Goal: Task Accomplishment & Management: Complete application form

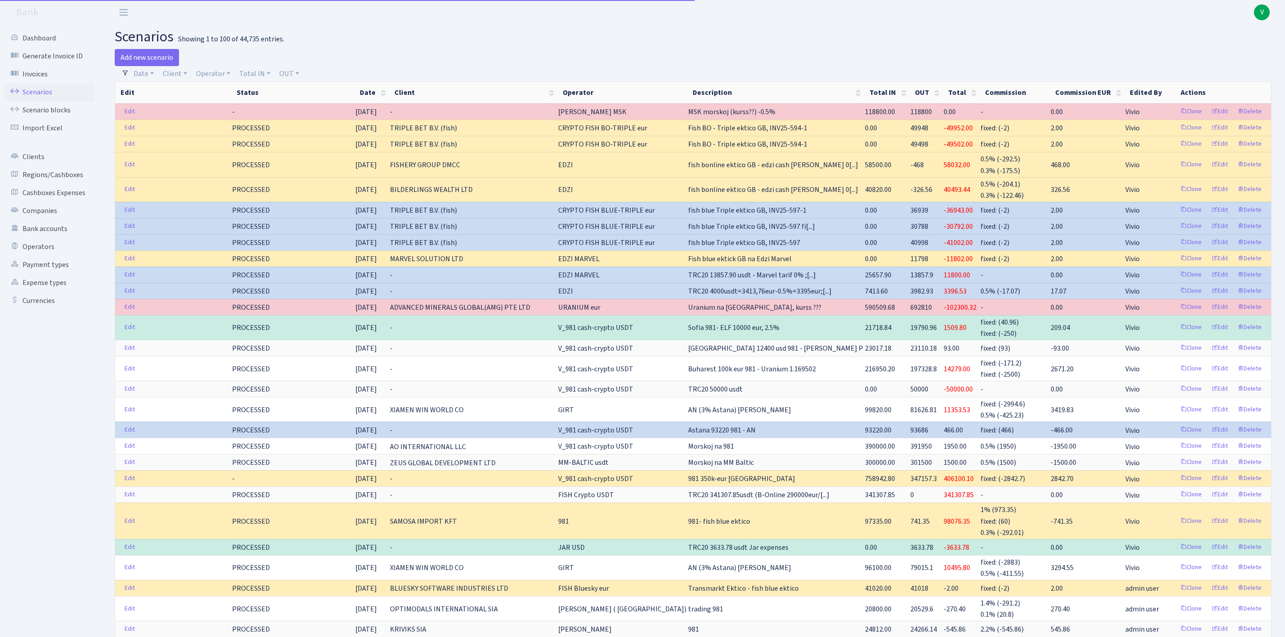
select select "100"
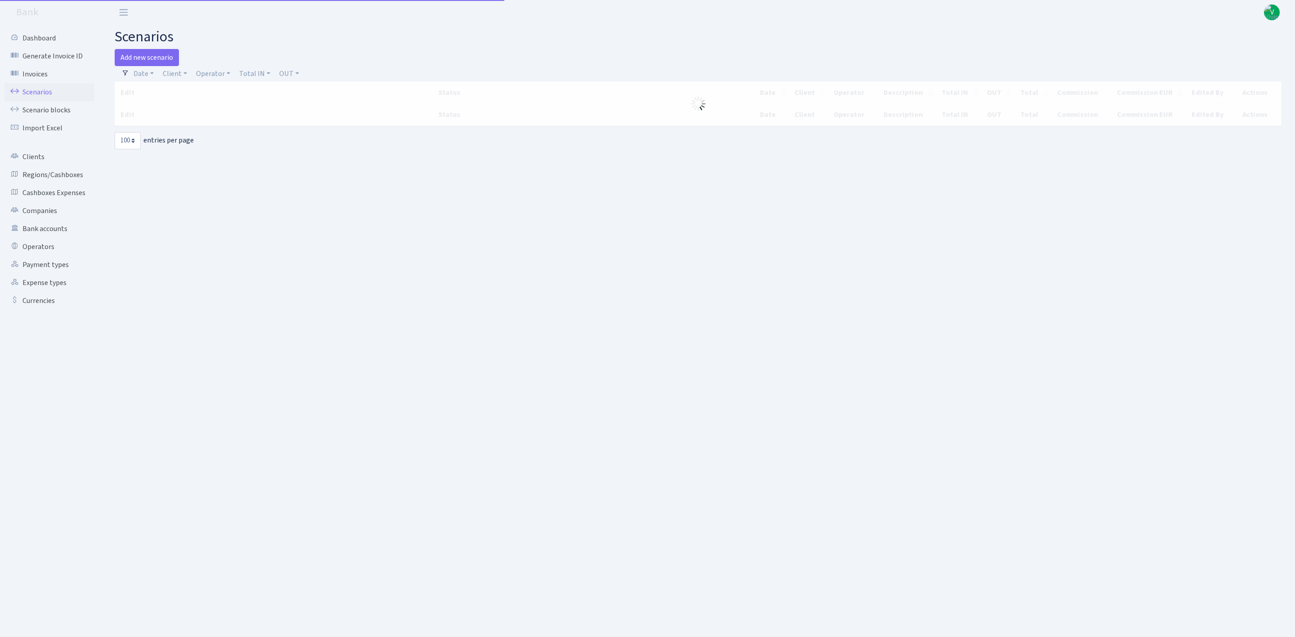
select select "100"
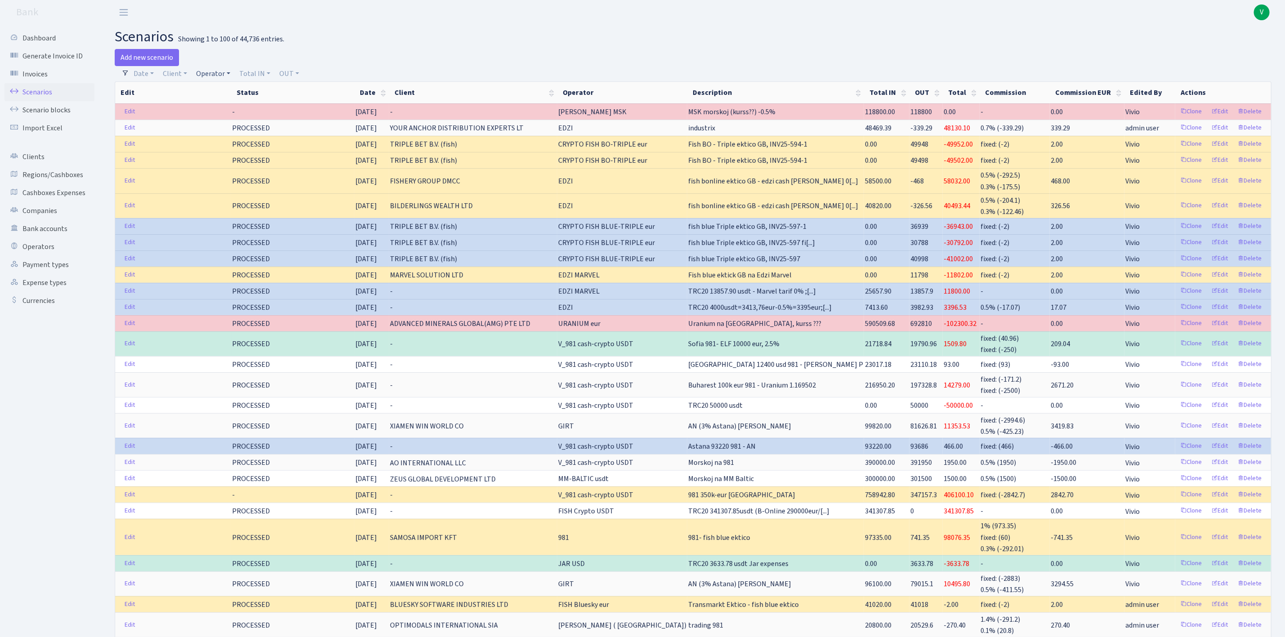
click at [208, 69] on link "Operator" at bounding box center [212, 73] width 41 height 15
click at [227, 106] on input "search" at bounding box center [229, 106] width 66 height 14
type input "morskoj"
click at [247, 184] on li "MORSKOJ USDT" at bounding box center [229, 190] width 68 height 16
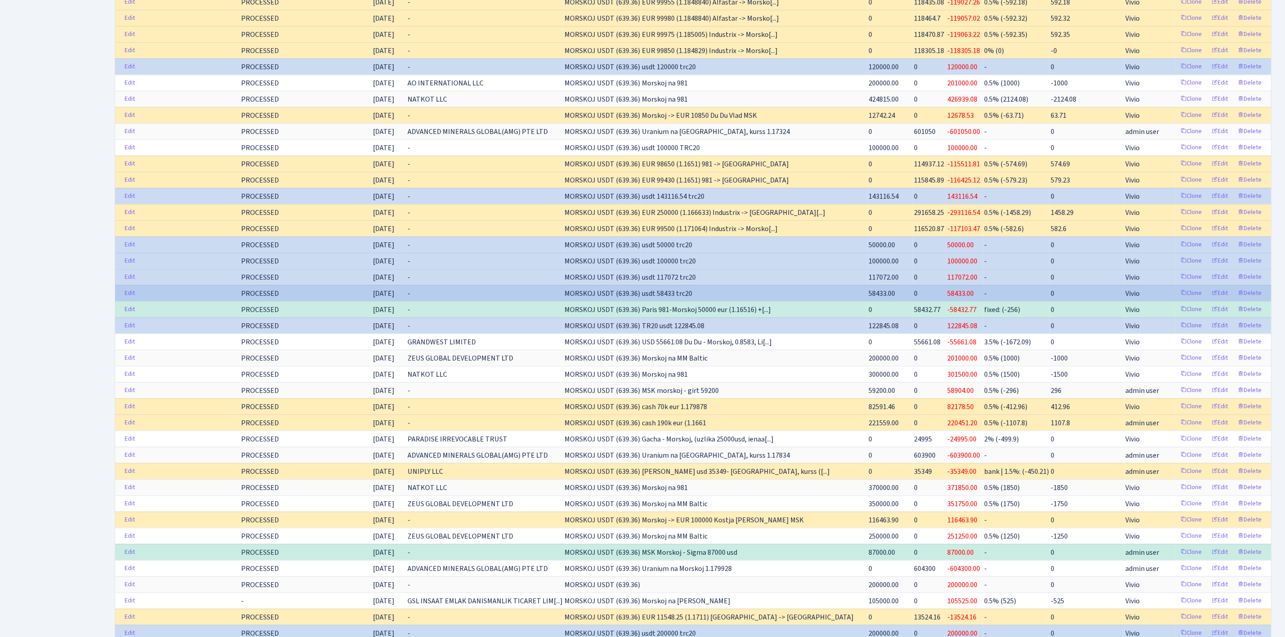
scroll to position [607, 0]
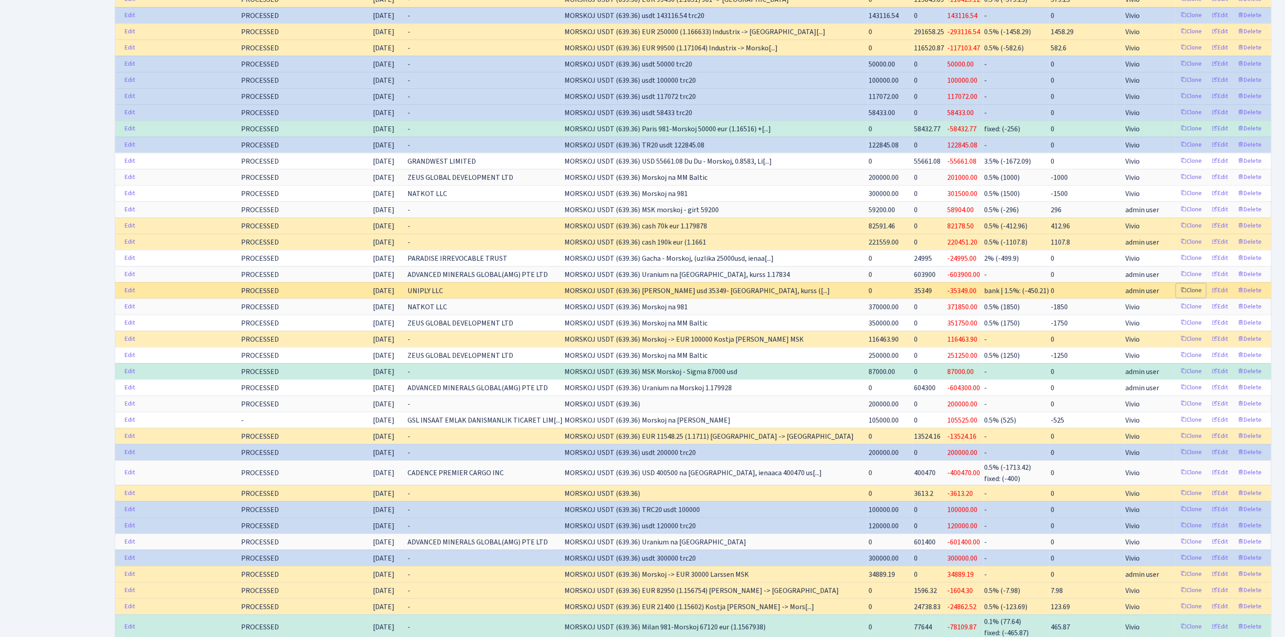
click at [1192, 298] on link "Clone" at bounding box center [1191, 291] width 30 height 14
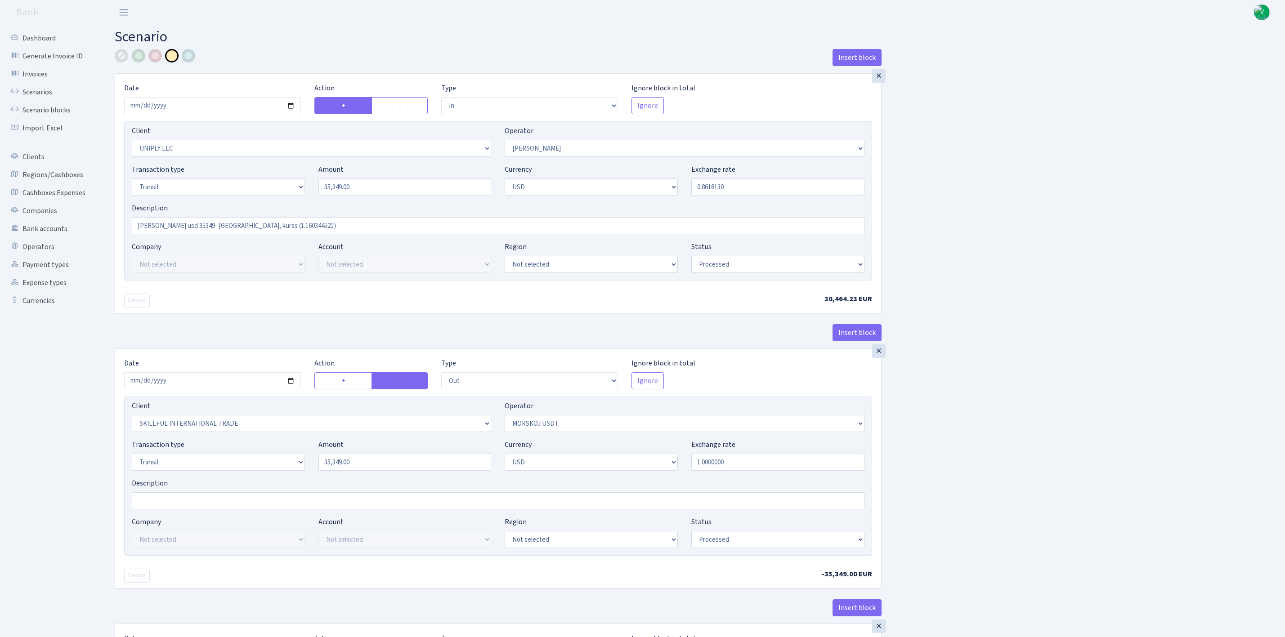
select select "in"
select select "2838"
select select "319"
select select "5"
select select "2"
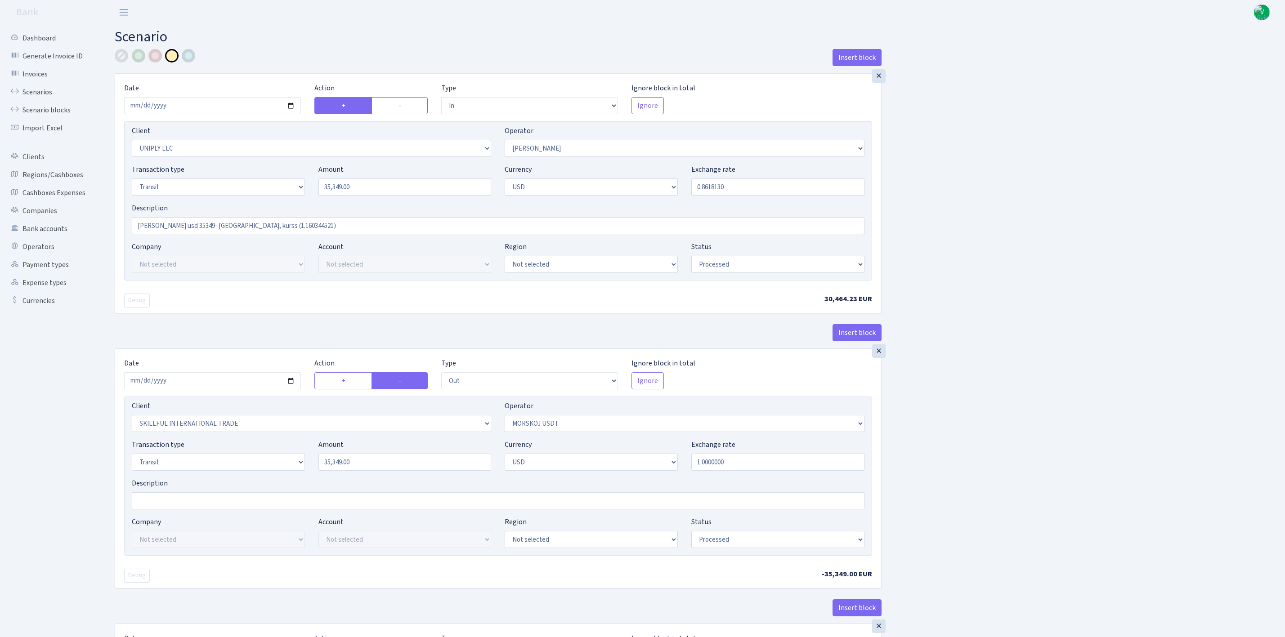
select select "processed"
select select "out"
select select "2655"
select select "324"
select select "5"
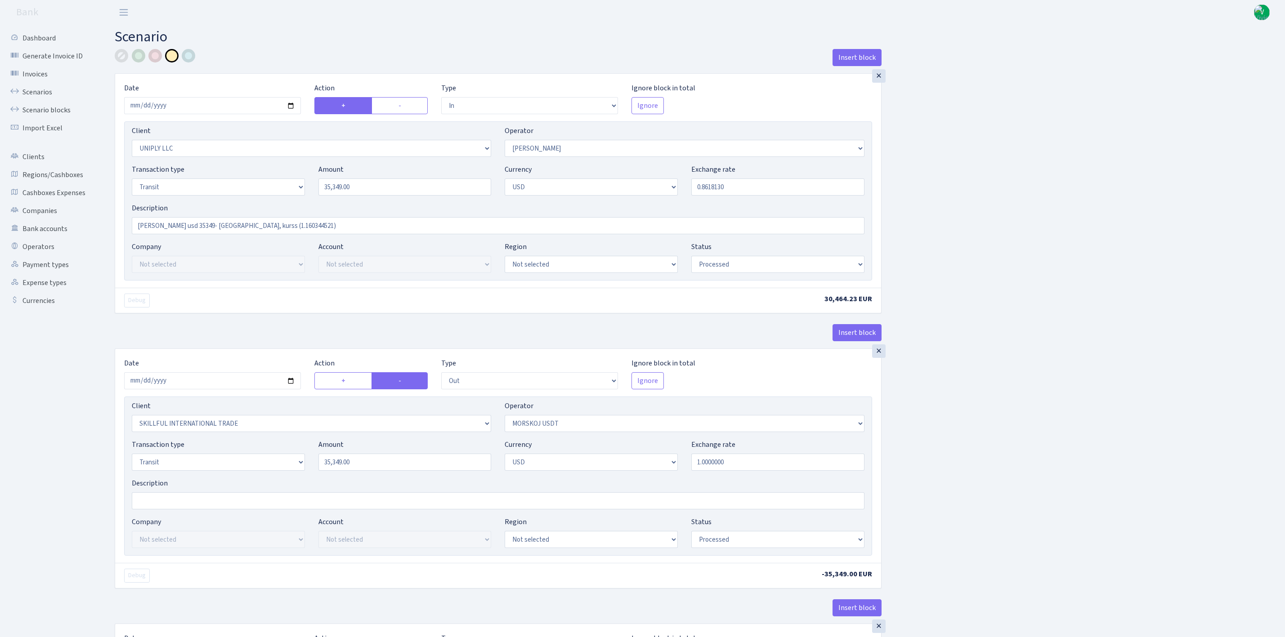
select select "2"
select select "processed"
select select "commission"
select select "bank"
select select "319"
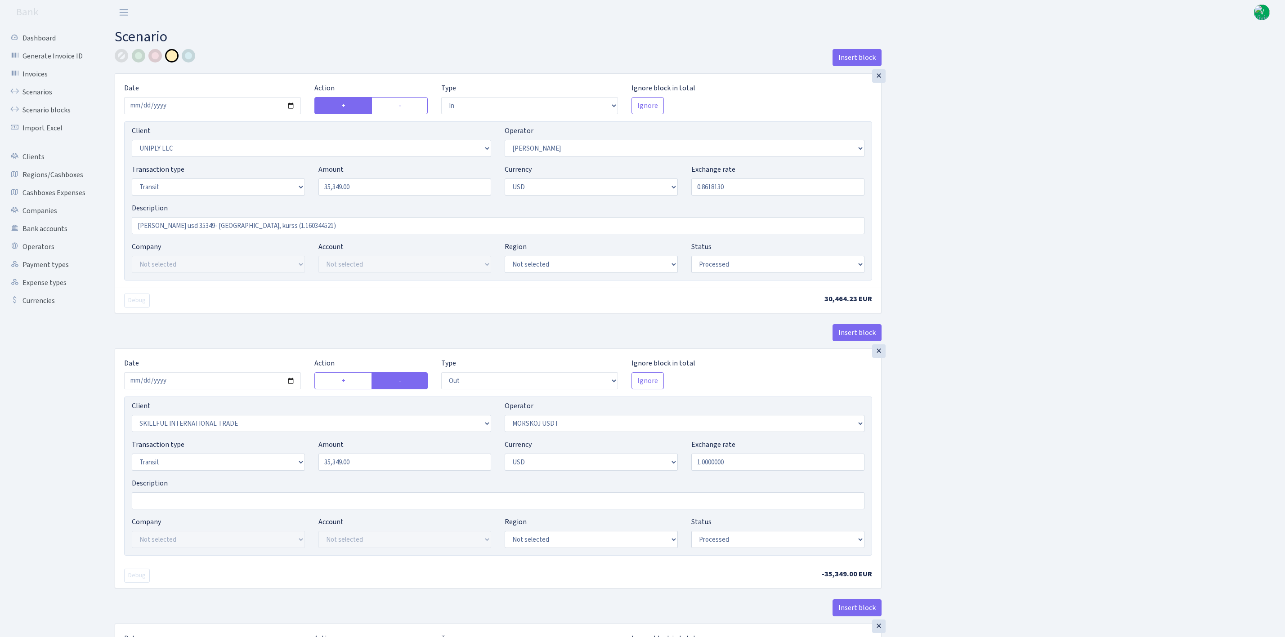
select select "processed"
click at [299, 102] on input "2025-08-26" at bounding box center [212, 105] width 177 height 17
click at [293, 103] on input "2025-08-26" at bounding box center [212, 105] width 177 height 17
type input "2025-09-29"
click at [291, 107] on input "2025-09-29" at bounding box center [212, 105] width 177 height 17
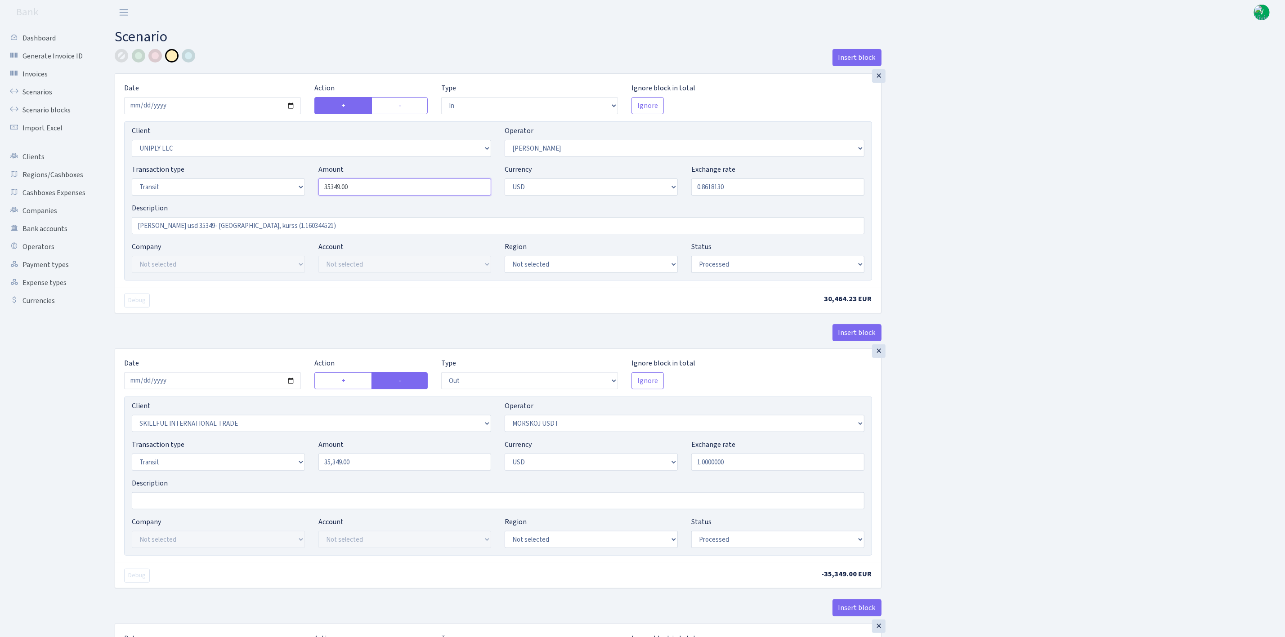
drag, startPoint x: 384, startPoint y: 189, endPoint x: 266, endPoint y: 175, distance: 118.2
click at [266, 174] on div "Transaction type Not selected 981 ELF FISH crypto GIRT IVO dekl MM-BALTIC eur U…" at bounding box center [498, 183] width 746 height 39
click at [970, 155] on div "Insert block × Date 2025-09-29 Action + - Type --- In Out Commission Field requ…" at bounding box center [693, 475] width 1170 height 852
type input "24,035.35"
drag, startPoint x: 705, startPoint y: 189, endPoint x: 816, endPoint y: 190, distance: 112.0
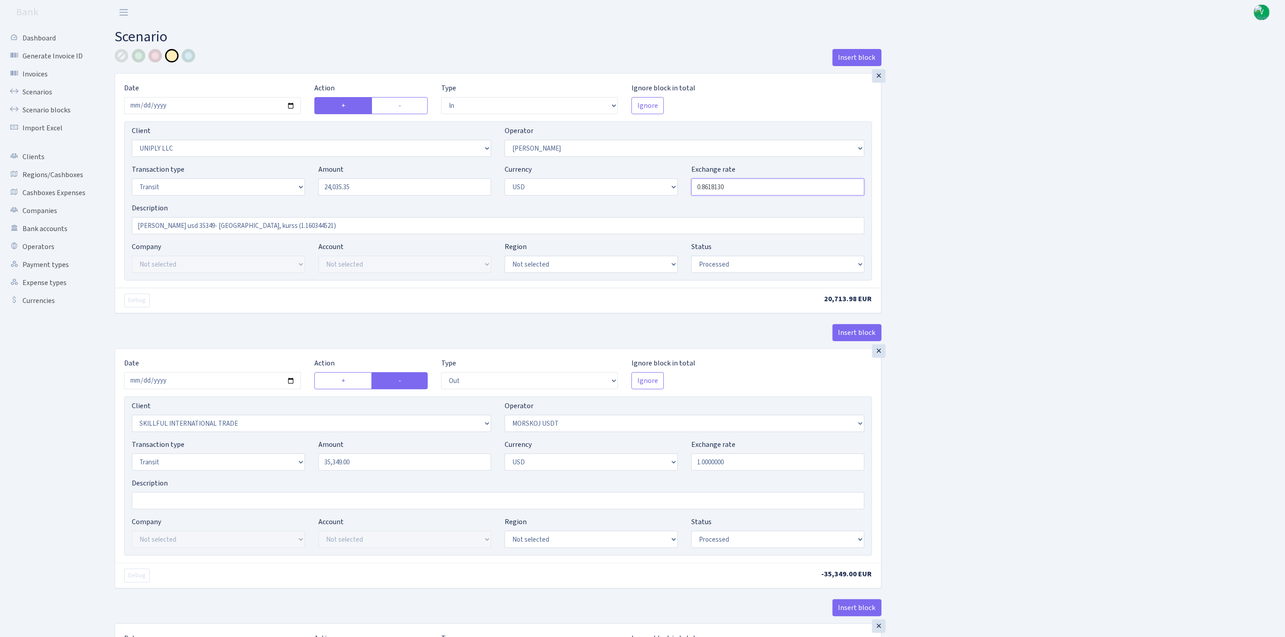
click at [816, 190] on input "0.8618130" at bounding box center [777, 186] width 173 height 17
click at [1090, 224] on div "Insert block × Date 2025-09-29 Action + - Type --- In Out Commission Field requ…" at bounding box center [693, 475] width 1170 height 852
type input "0.8000000"
drag, startPoint x: 187, startPoint y: 224, endPoint x: 202, endPoint y: 225, distance: 14.9
click at [202, 225] on input "Arnis Sergey usd 35349- Morskoj, kurss (1.160344521)" at bounding box center [498, 225] width 732 height 17
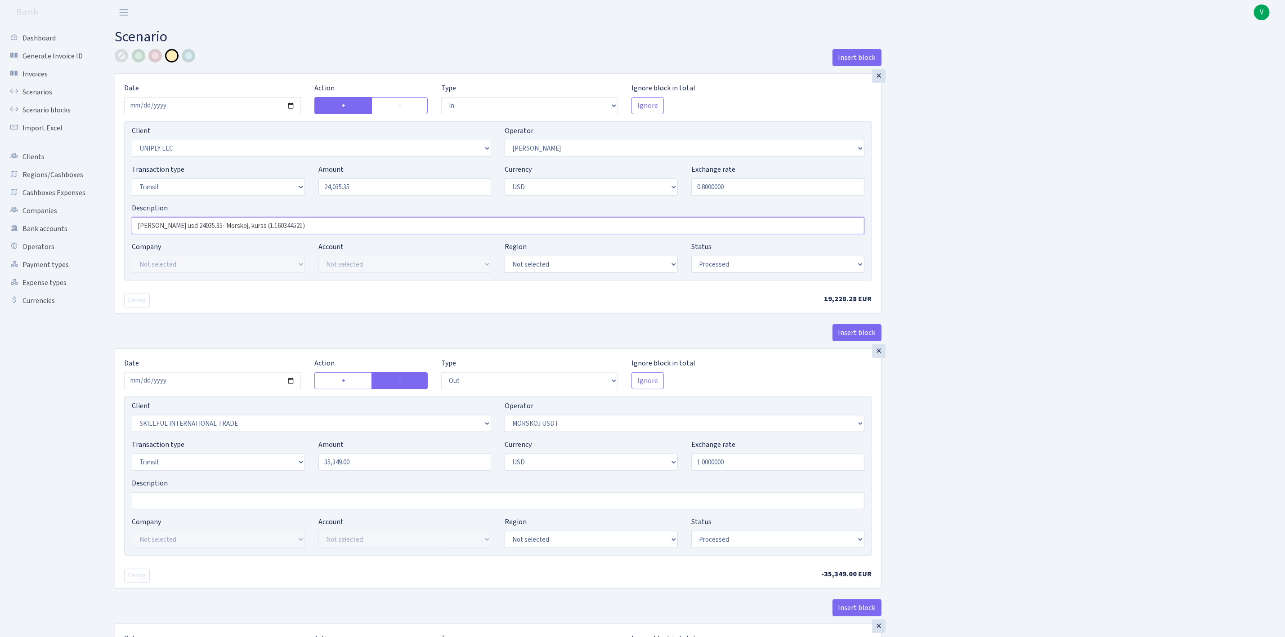
drag, startPoint x: 257, startPoint y: 228, endPoint x: 424, endPoint y: 236, distance: 167.4
click at [424, 236] on div "Description Arnis Sergey usd 24035.35- Morskoj, kurss (1.160344521)" at bounding box center [498, 222] width 746 height 39
type input "Arnis Sergey usd 24035.35- Morskoj, kurss ??"
click at [1115, 336] on div "Insert block × Date 2025-09-29 Action + - Type --- In Out Commission Field requ…" at bounding box center [693, 475] width 1170 height 852
click at [290, 381] on input "2025-08-26" at bounding box center [212, 380] width 177 height 17
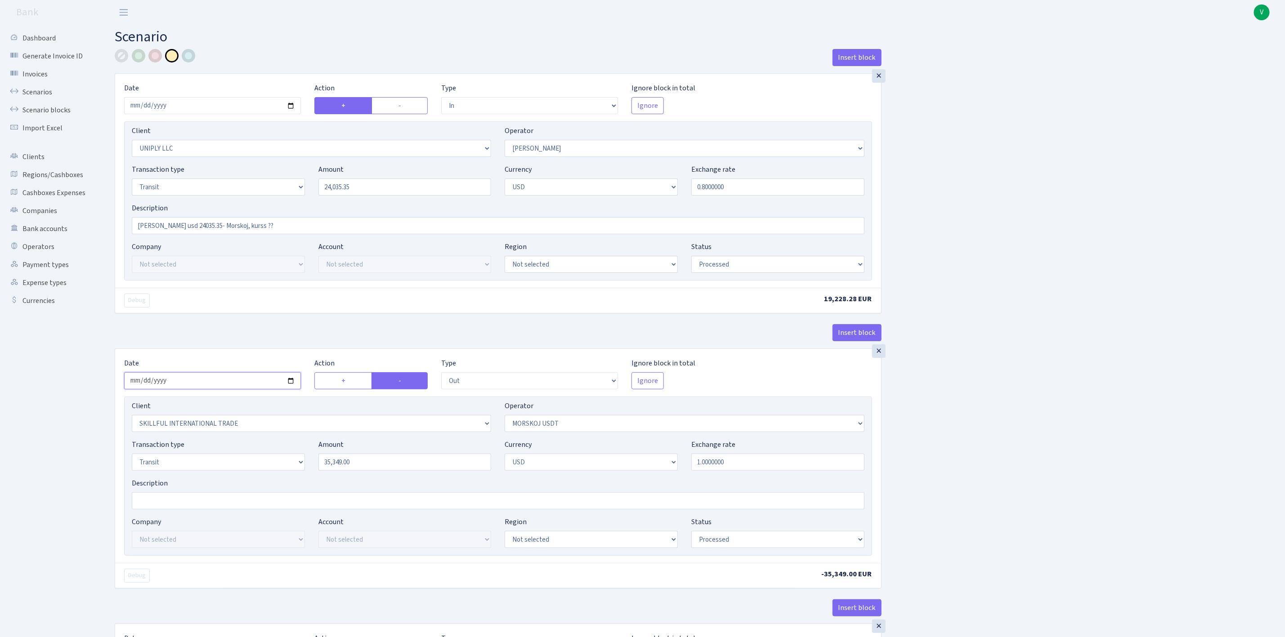
type input "2025-09-29"
click at [154, 55] on div at bounding box center [154, 55] width 13 height 13
drag, startPoint x: 388, startPoint y: 191, endPoint x: 272, endPoint y: 170, distance: 118.6
click at [272, 170] on div "Transaction type Not selected 981 ELF FISH crypto GIRT IVO dekl MM-BALTIC eur U…" at bounding box center [498, 183] width 746 height 39
click at [419, 471] on input "35,349.00" at bounding box center [404, 462] width 173 height 17
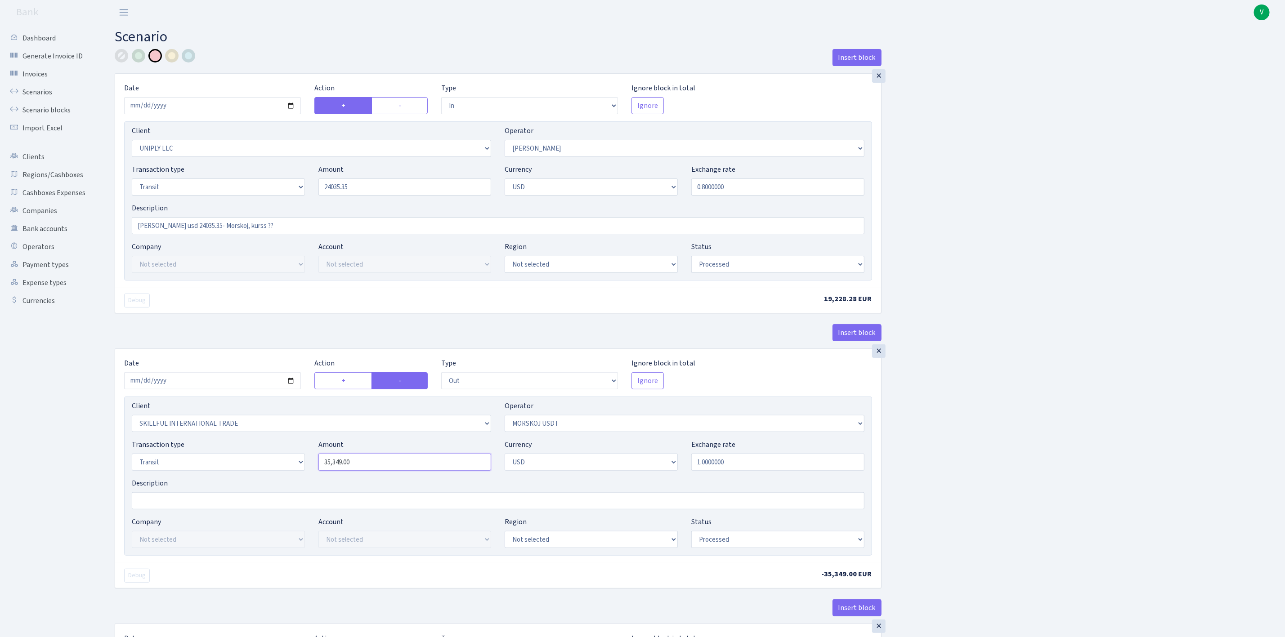
type input "24,035.35"
drag, startPoint x: 339, startPoint y: 459, endPoint x: 285, endPoint y: 451, distance: 54.6
click at [285, 451] on div "Transaction type Not selected 981 ELF FISH crypto GIRT IVO dekl MM-BALTIC eur U…" at bounding box center [498, 458] width 746 height 39
paste input "24035.35"
click at [1053, 459] on div "Insert block × Date 2025-09-29 Action + - Type --- In Out Commission Field requ…" at bounding box center [693, 475] width 1170 height 852
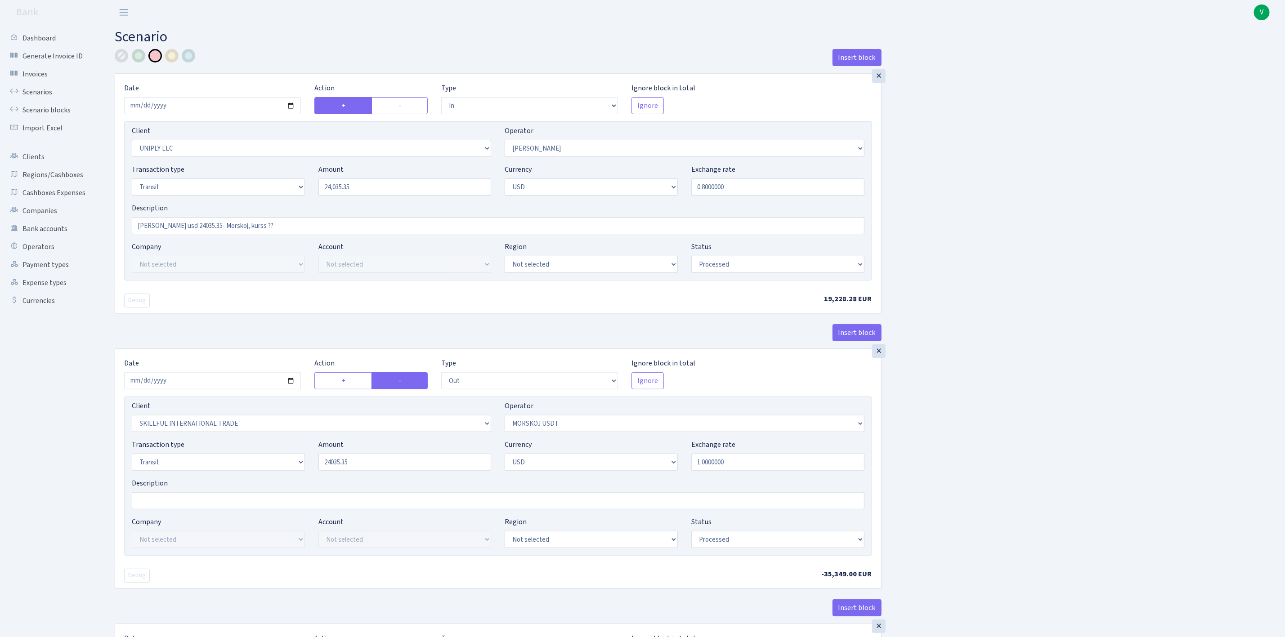
type input "24,035.35"
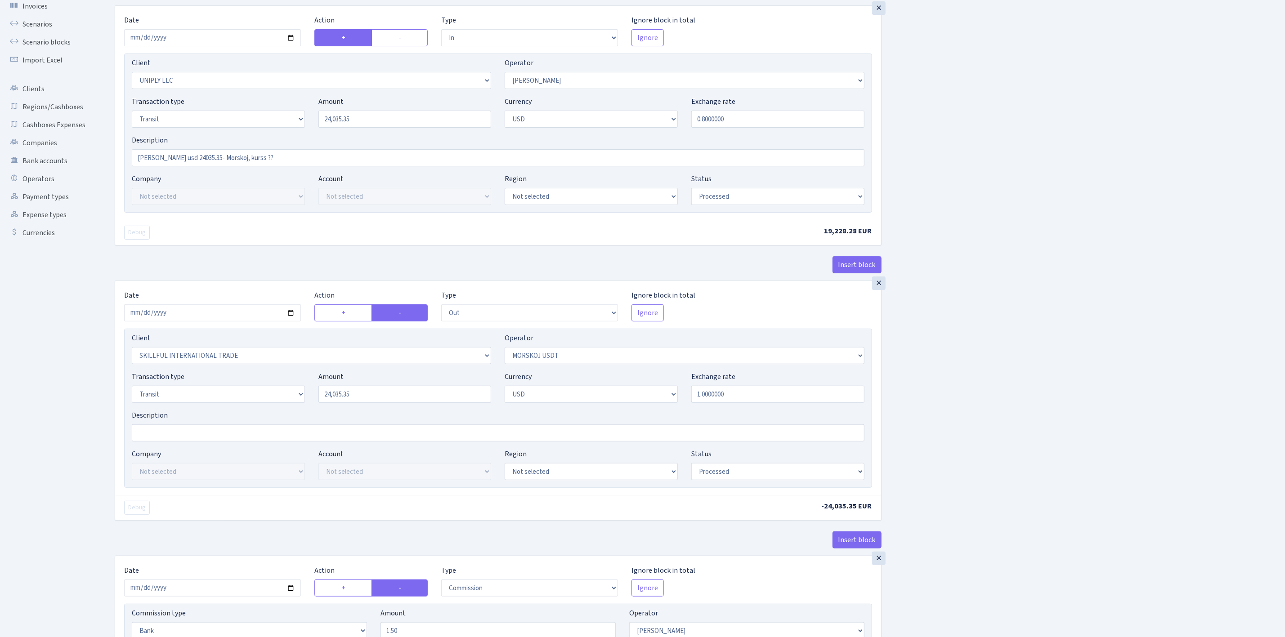
scroll to position [67, 0]
click at [746, 199] on select "Draft Pending Later Never Processed" at bounding box center [777, 196] width 173 height 17
select select "pending"
click at [691, 190] on select "Draft Pending Later Never Processed" at bounding box center [777, 196] width 173 height 17
click at [749, 473] on select "Draft Pending Later Never Processed" at bounding box center [777, 472] width 173 height 17
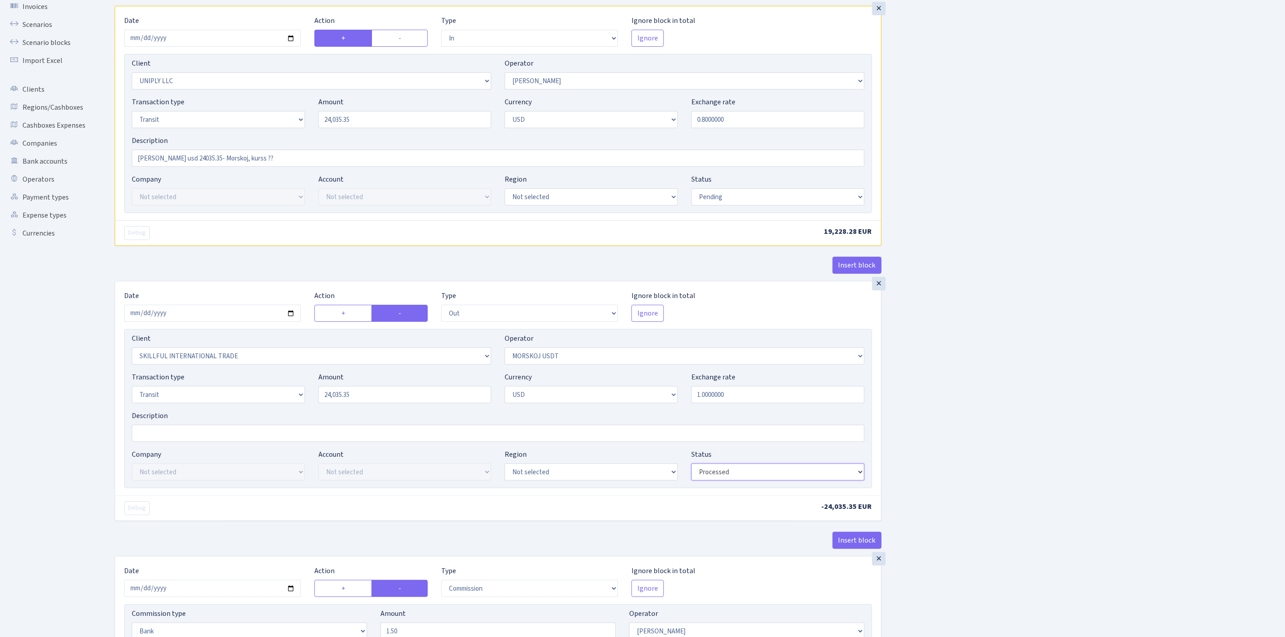
select select "pending"
click at [691, 467] on select "Draft Pending Later Never Processed" at bounding box center [777, 472] width 173 height 17
click at [978, 471] on div "Insert block × Date 2025-09-29 Action + - Type --- In Out Commission Field requ…" at bounding box center [693, 408] width 1170 height 852
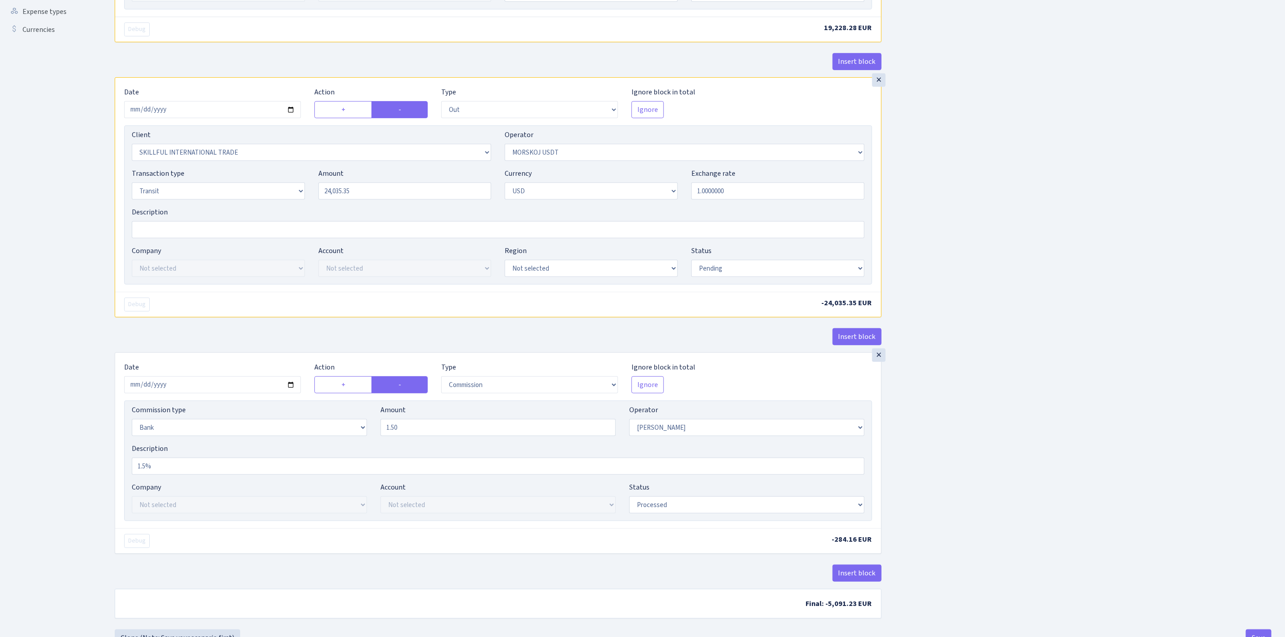
scroll to position [312, 0]
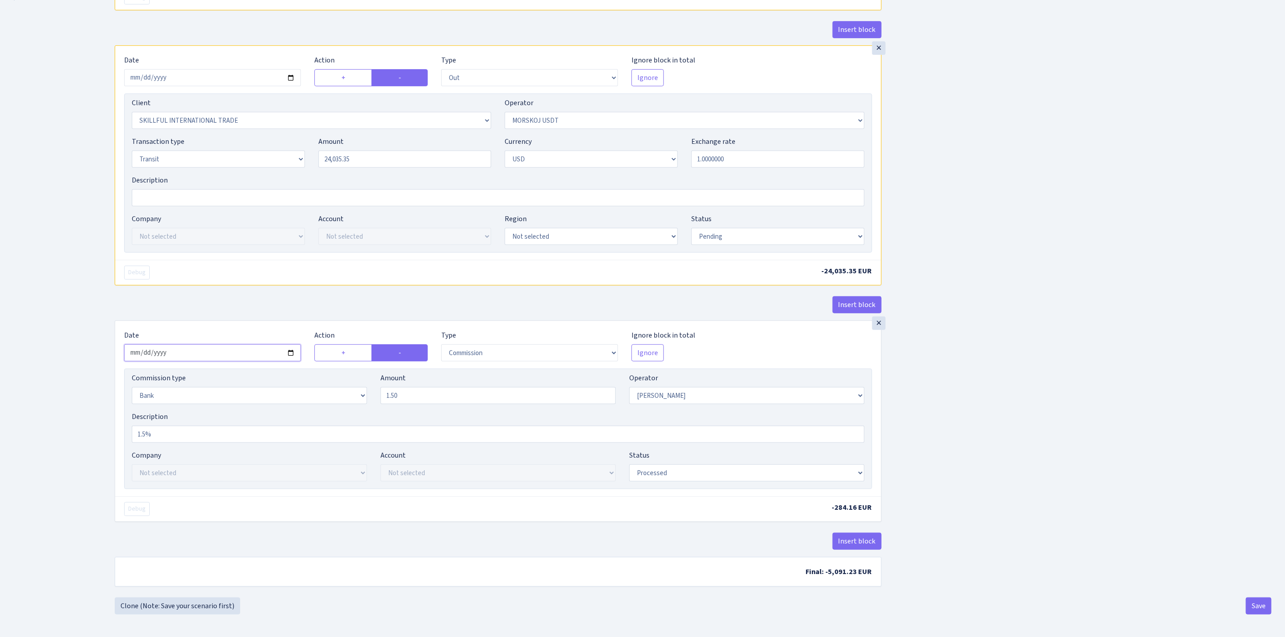
click at [294, 350] on input "2025-08-26" at bounding box center [212, 352] width 177 height 17
type input "2025-09-29"
click at [728, 473] on select "Draft Pending Later Never Processed" at bounding box center [746, 472] width 235 height 17
select select "pending"
click at [629, 464] on select "Draft Pending Later Never Processed" at bounding box center [746, 472] width 235 height 17
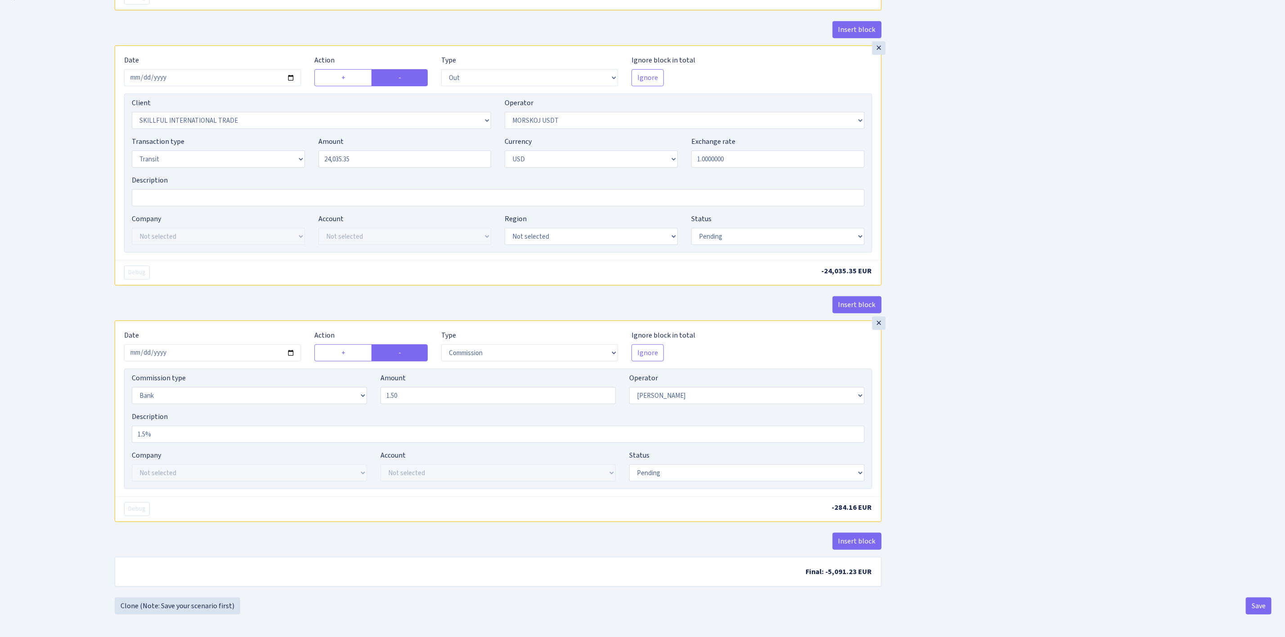
click at [1016, 483] on div "Insert block × Date 2025-09-29 Action + - Type --- In Out Commission Field requ…" at bounding box center [693, 172] width 1170 height 852
click at [1264, 599] on button "Save" at bounding box center [1258, 606] width 26 height 17
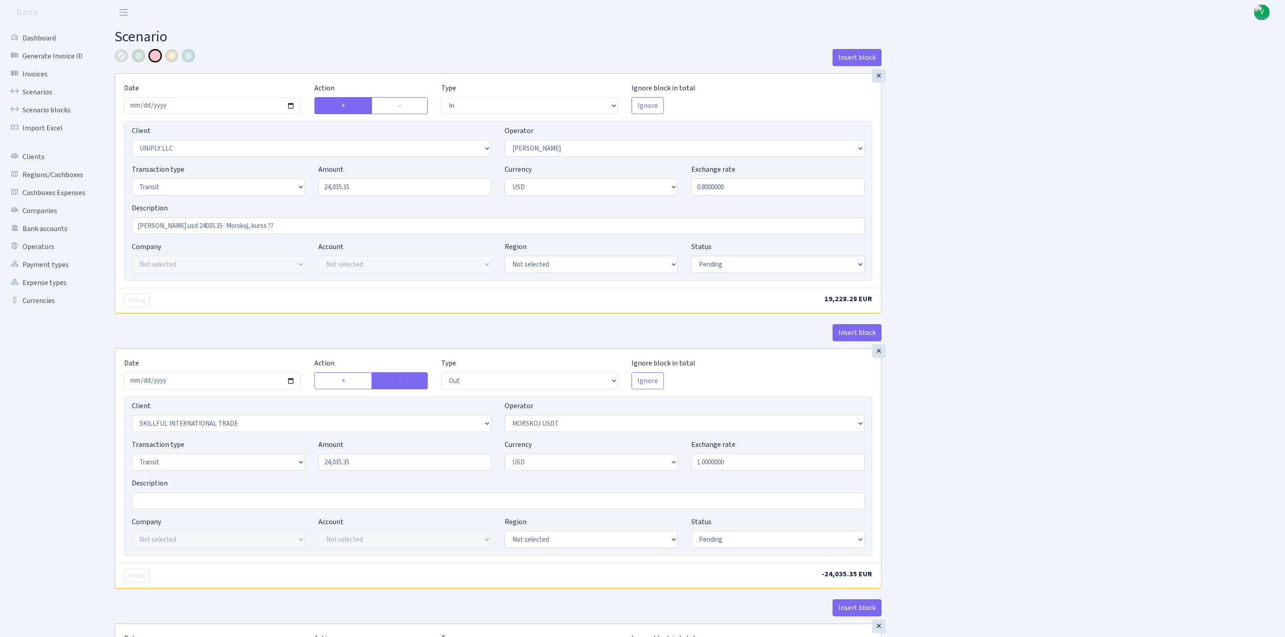
select select "in"
select select "2838"
select select "319"
select select "5"
select select "2"
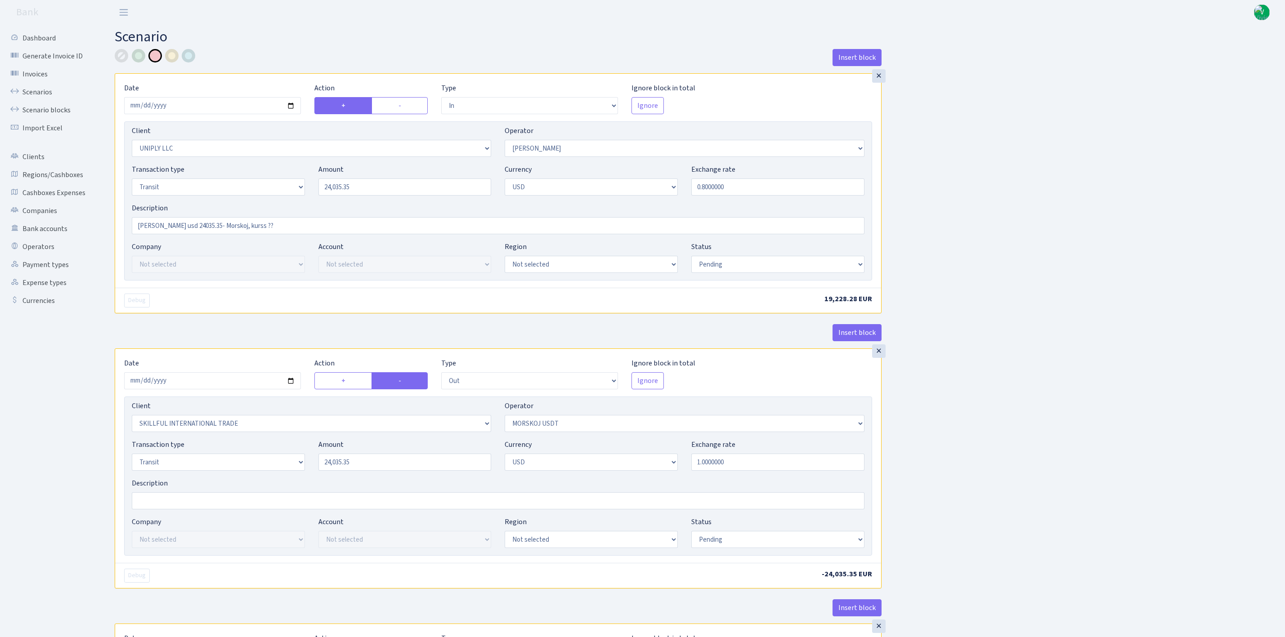
select select "pending"
select select "out"
select select "2655"
select select "324"
select select "5"
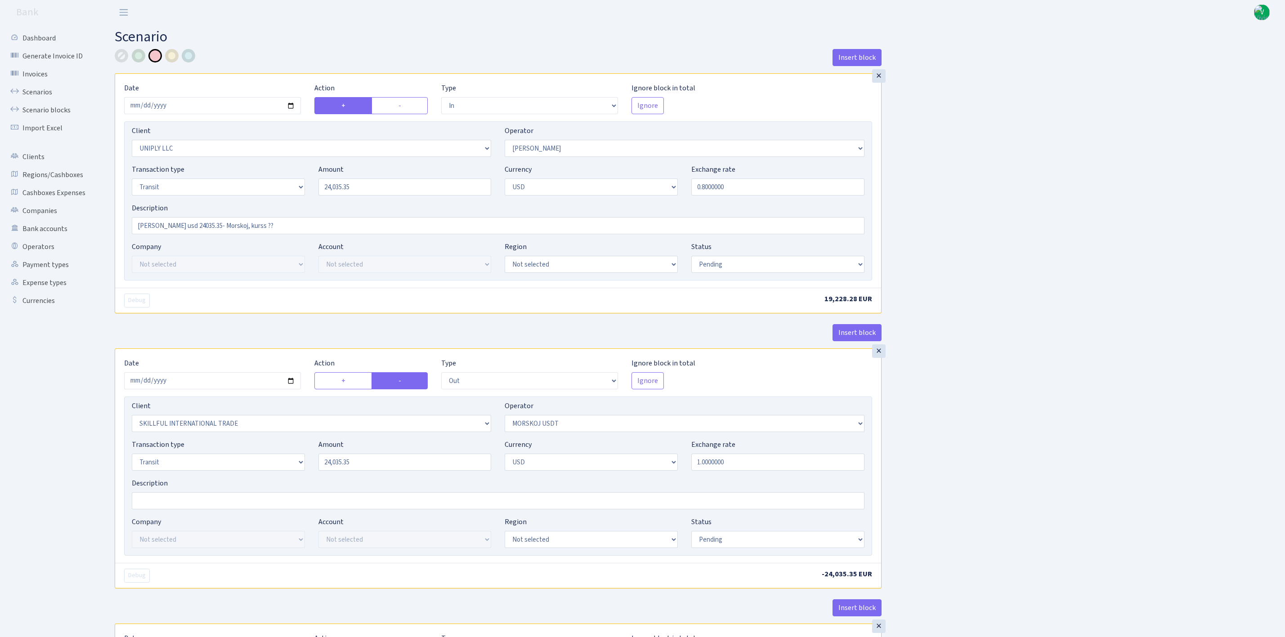
select select "2"
select select "pending"
select select "commission"
select select "bank"
select select "319"
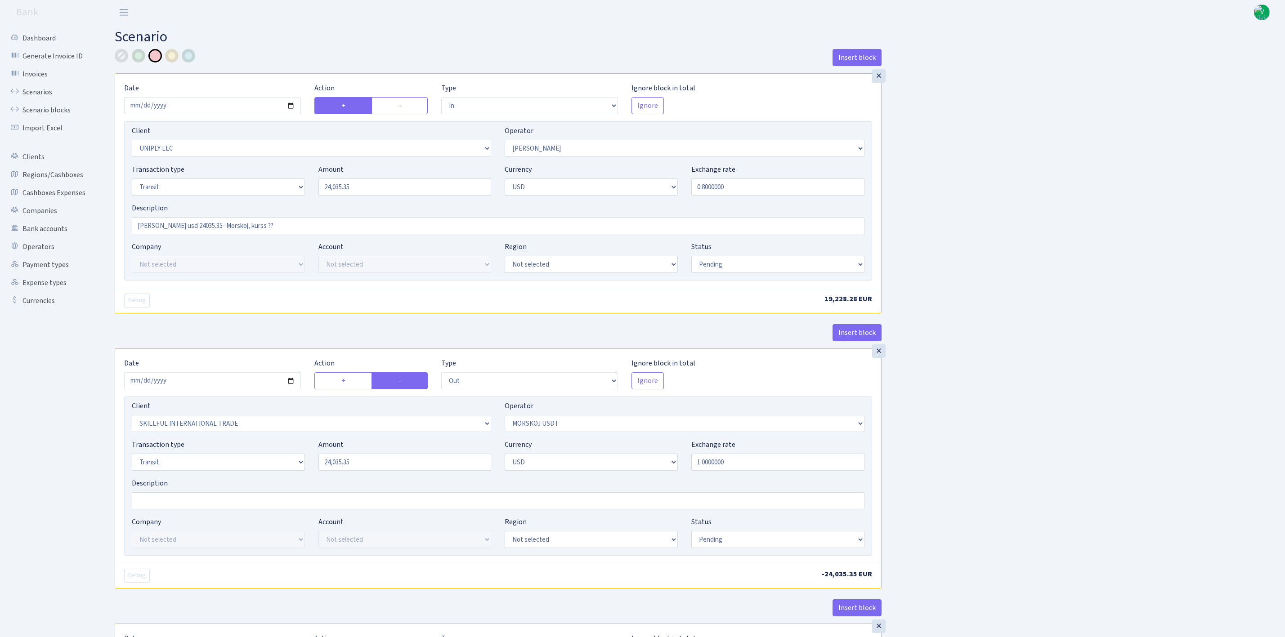
select select "pending"
click at [45, 92] on link "Scenarios" at bounding box center [49, 92] width 90 height 18
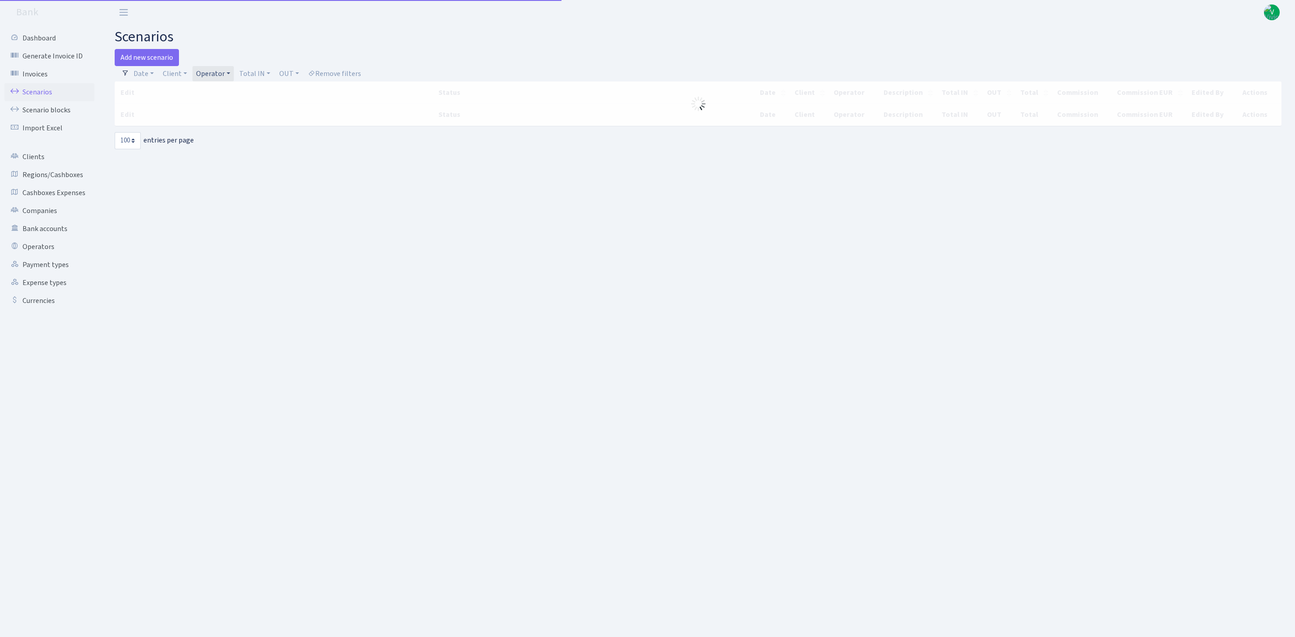
select select "100"
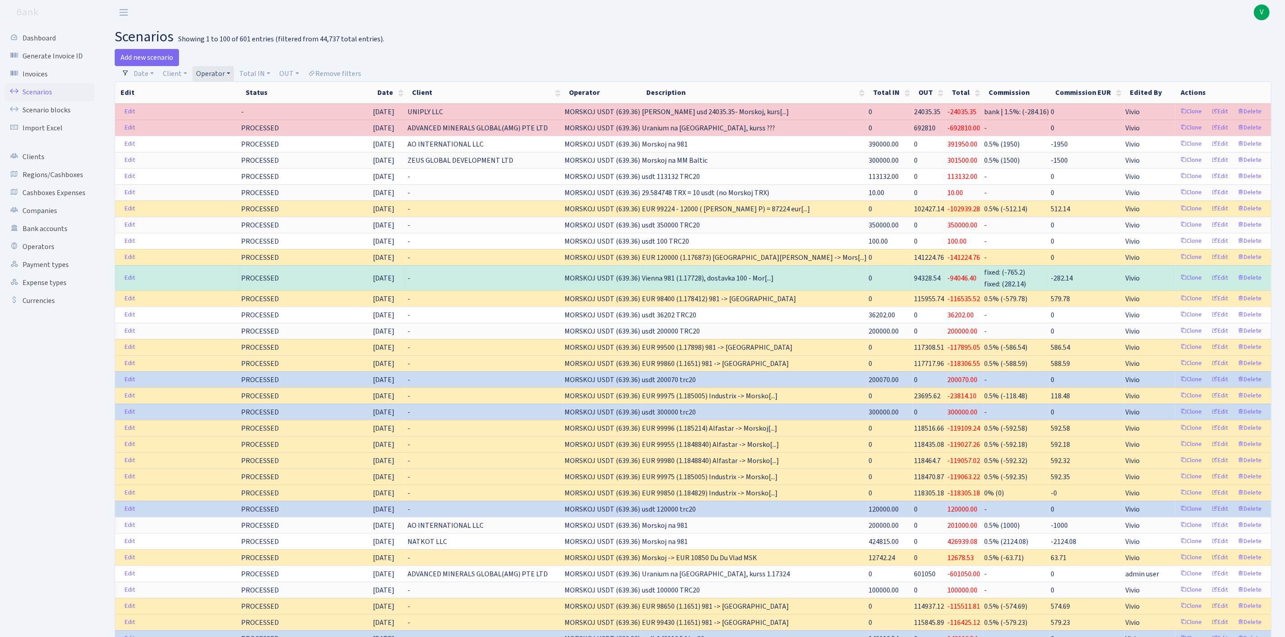
click at [219, 73] on link "Operator" at bounding box center [212, 73] width 41 height 15
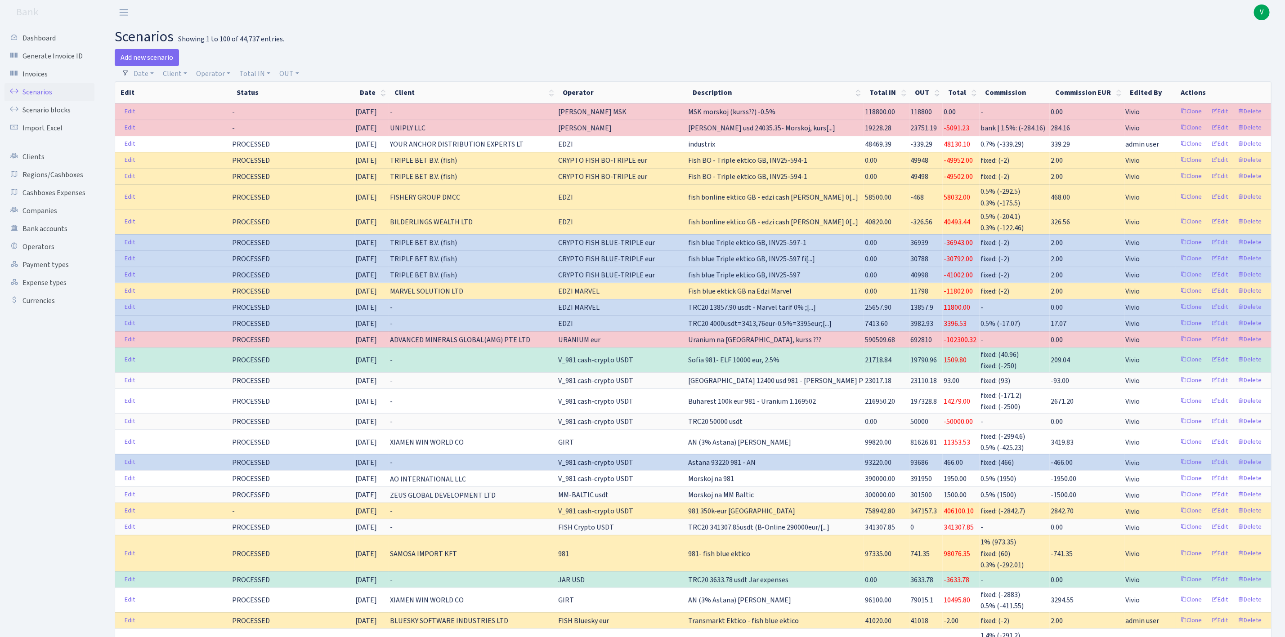
click at [1272, 13] on li "V My Account Logout" at bounding box center [1267, 12] width 36 height 16
click at [1265, 8] on span "V" at bounding box center [1261, 12] width 16 height 16
click at [1225, 50] on link "Logout" at bounding box center [1232, 52] width 81 height 14
